Goal: Task Accomplishment & Management: Use online tool/utility

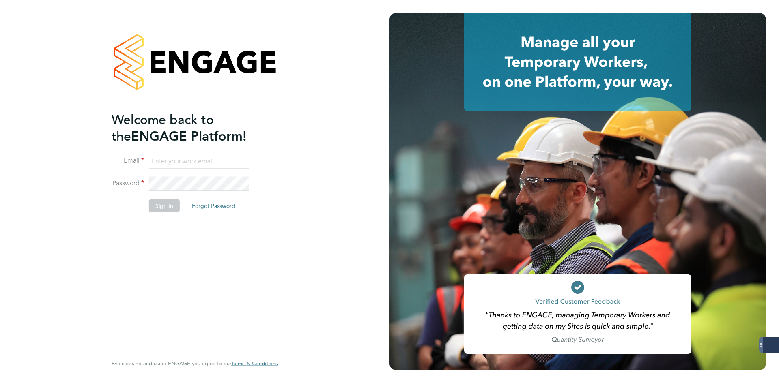
type input "[EMAIL_ADDRESS][DOMAIN_NAME]"
click at [166, 203] on button "Sign In" at bounding box center [164, 206] width 31 height 13
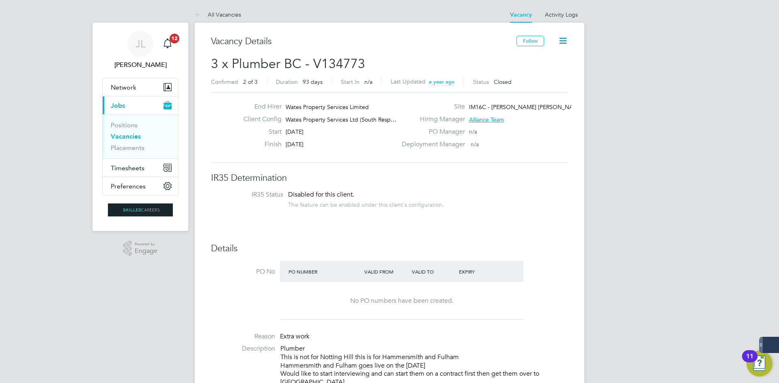
click at [133, 136] on link "Vacancies" at bounding box center [126, 137] width 30 height 8
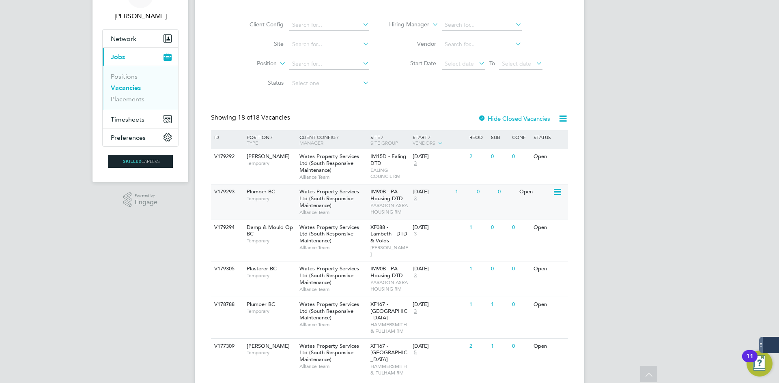
click at [351, 193] on span "Wates Property Services Ltd (South Responsive Maintenance)" at bounding box center [329, 198] width 60 height 21
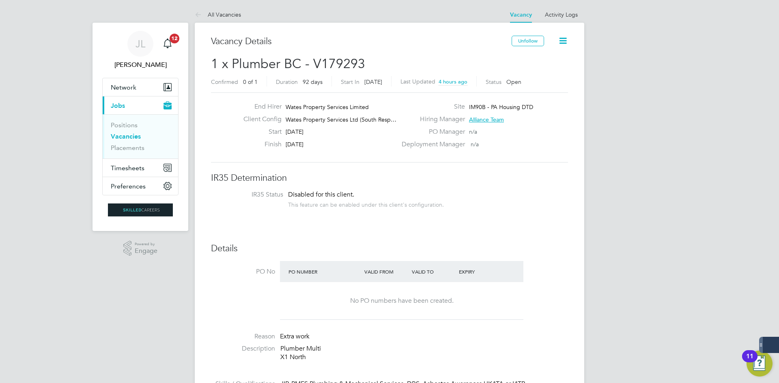
click at [117, 135] on link "Vacancies" at bounding box center [126, 137] width 30 height 8
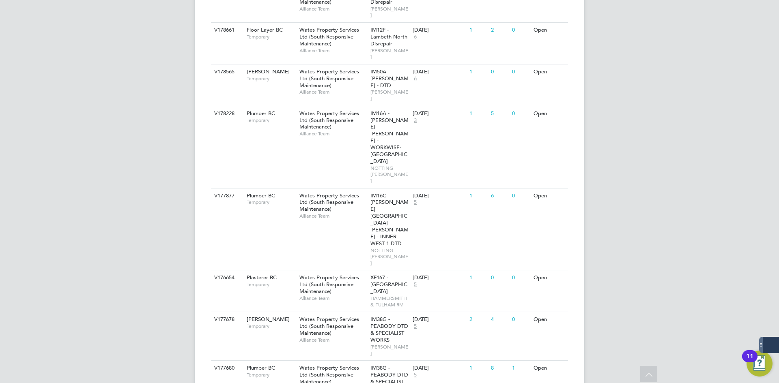
scroll to position [533, 0]
click at [357, 383] on span "Alliance Team" at bounding box center [332, 388] width 67 height 6
